Goal: Task Accomplishment & Management: Use online tool/utility

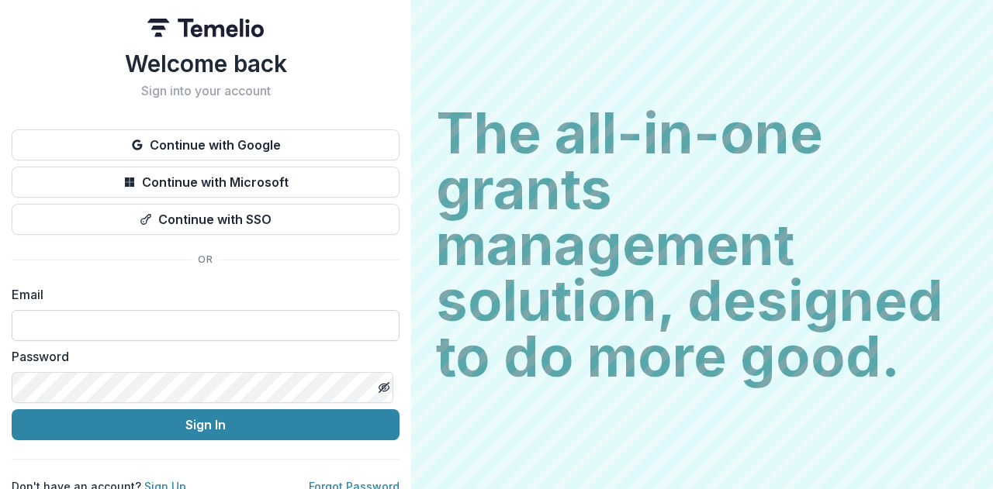
drag, startPoint x: 0, startPoint y: 0, endPoint x: 227, endPoint y: 326, distance: 396.8
click at [227, 326] on input at bounding box center [206, 325] width 388 height 31
type input "**********"
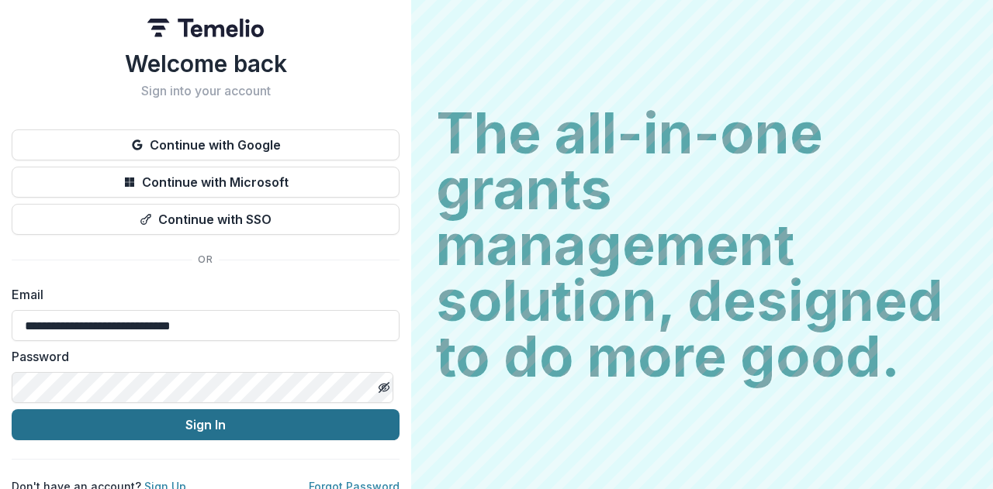
drag, startPoint x: 307, startPoint y: 420, endPoint x: 306, endPoint y: 413, distance: 7.9
click at [307, 420] on button "Sign In" at bounding box center [206, 425] width 388 height 31
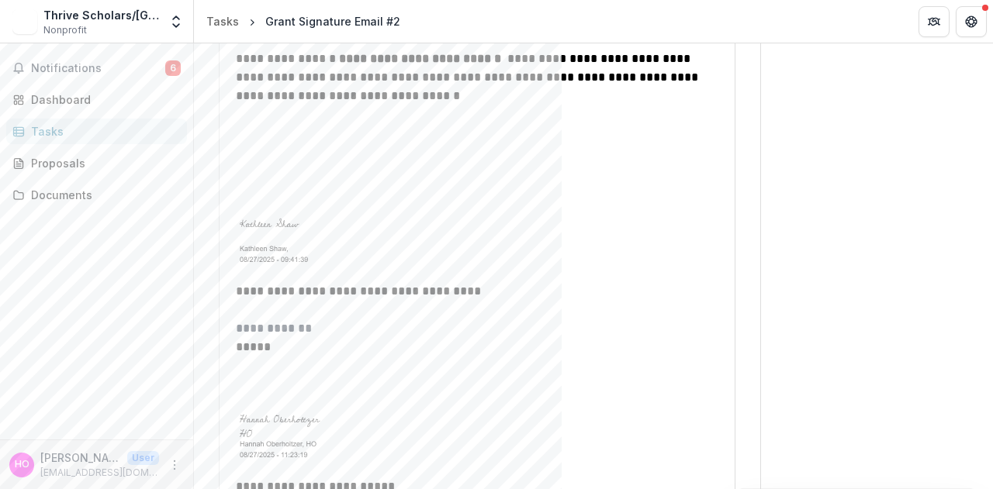
scroll to position [2360, 0]
